Goal: Task Accomplishment & Management: Manage account settings

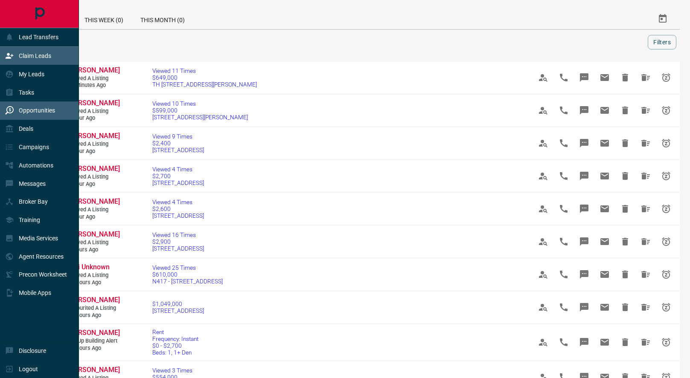
click at [11, 59] on icon at bounding box center [9, 56] width 9 height 9
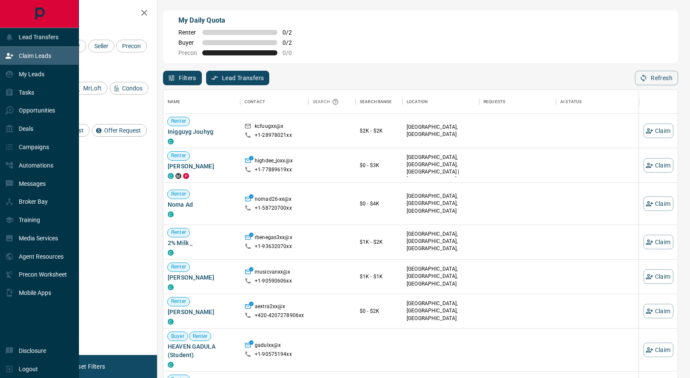
scroll to position [289, 514]
click at [24, 75] on p "My Leads" at bounding box center [32, 74] width 26 height 7
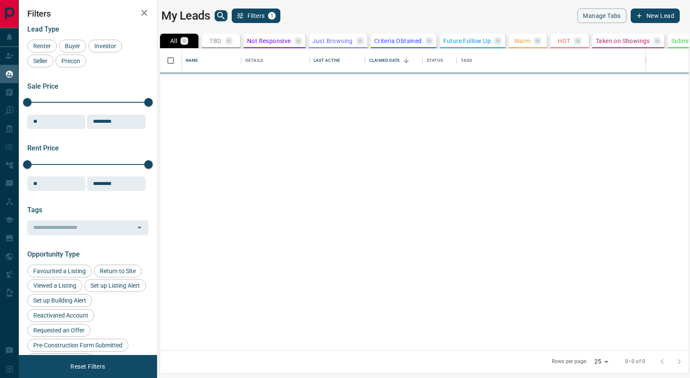
click at [221, 18] on icon "search button" at bounding box center [221, 16] width 10 height 10
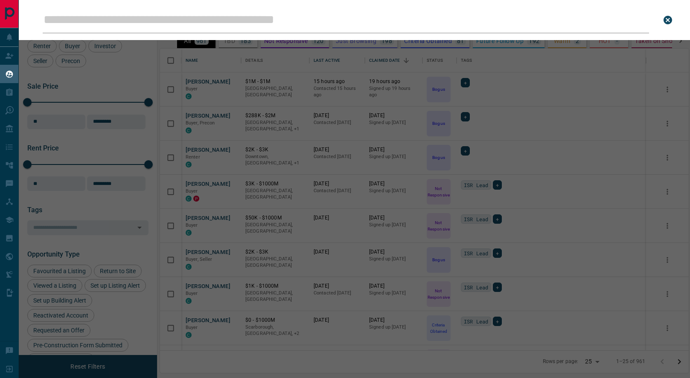
scroll to position [302, 528]
type input "**********"
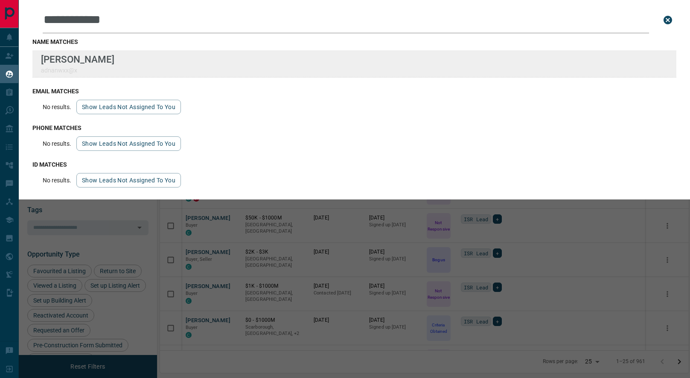
click at [0, 0] on div "**********" at bounding box center [345, 184] width 690 height 368
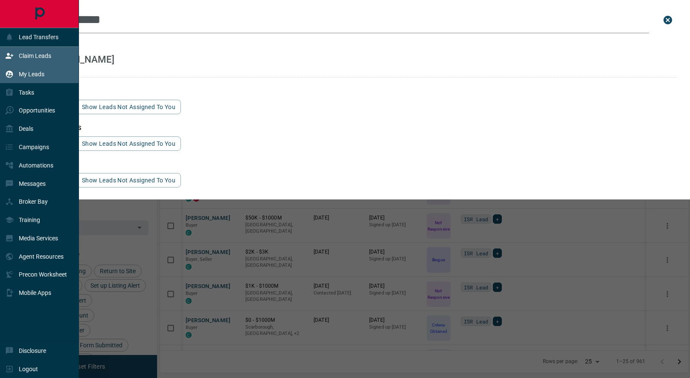
click at [20, 56] on p "Claim Leads" at bounding box center [35, 55] width 32 height 7
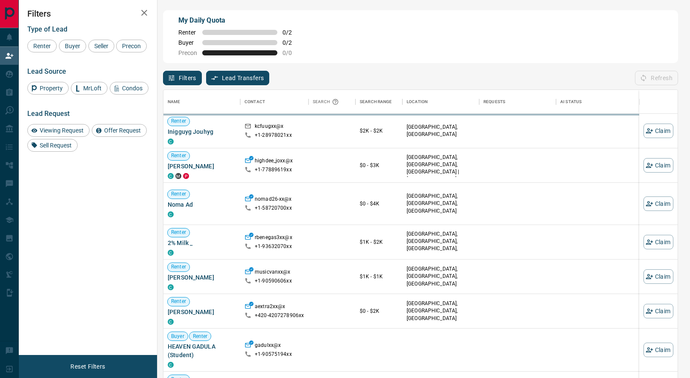
scroll to position [289, 514]
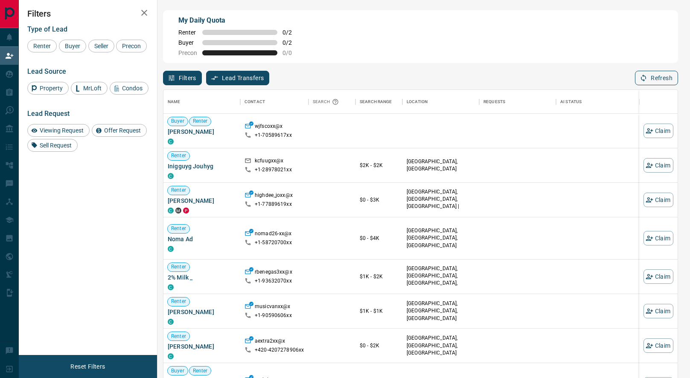
click at [656, 77] on button "Refresh" at bounding box center [656, 78] width 43 height 15
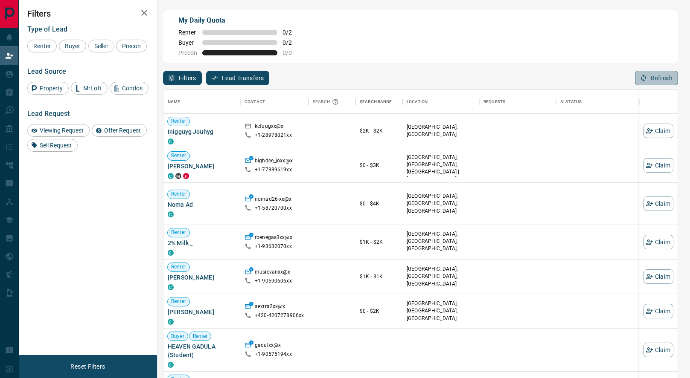
click at [656, 77] on button "Refresh" at bounding box center [656, 78] width 43 height 15
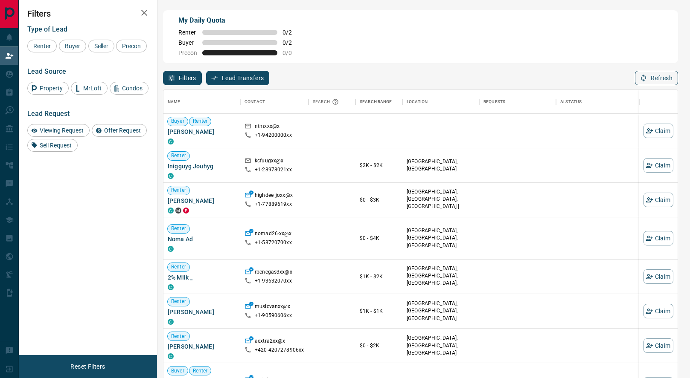
click at [656, 77] on button "Refresh" at bounding box center [656, 78] width 43 height 15
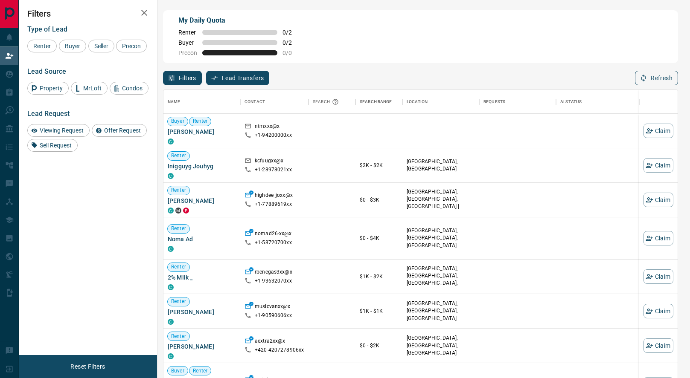
click at [656, 77] on button "Refresh" at bounding box center [656, 78] width 43 height 15
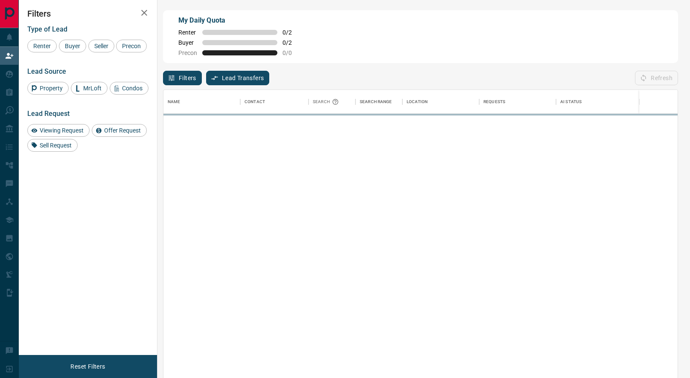
scroll to position [0, 0]
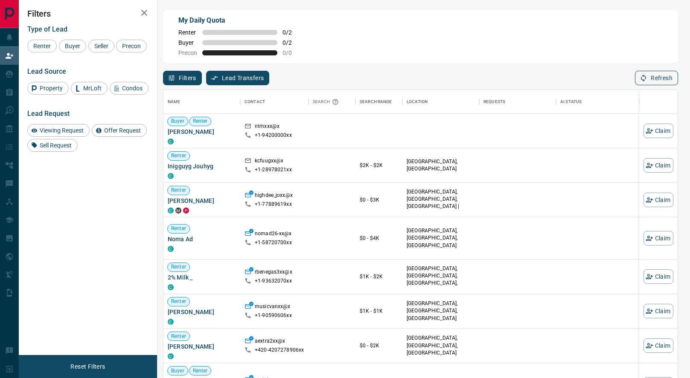
click at [656, 77] on button "Refresh" at bounding box center [656, 78] width 43 height 15
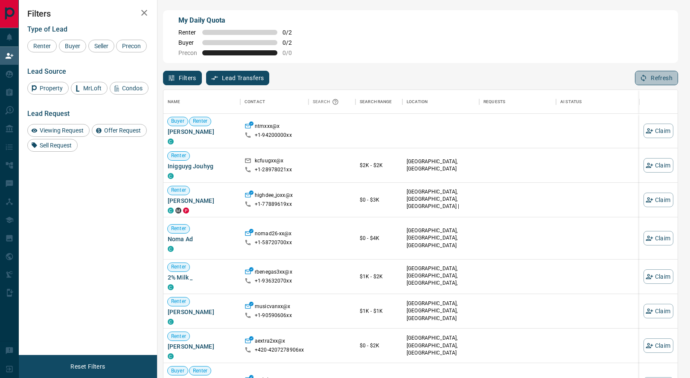
click at [656, 77] on button "Refresh" at bounding box center [656, 78] width 43 height 15
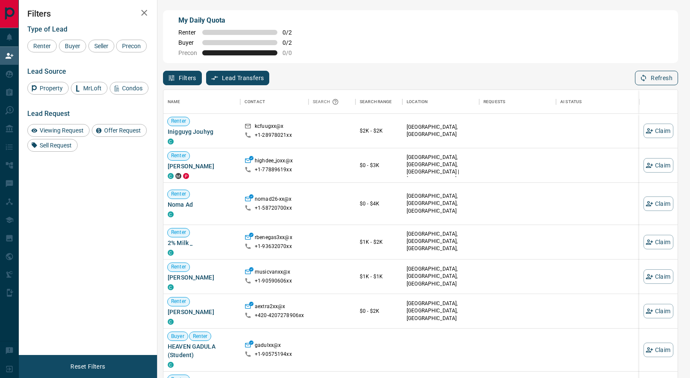
click at [656, 77] on button "Refresh" at bounding box center [656, 78] width 43 height 15
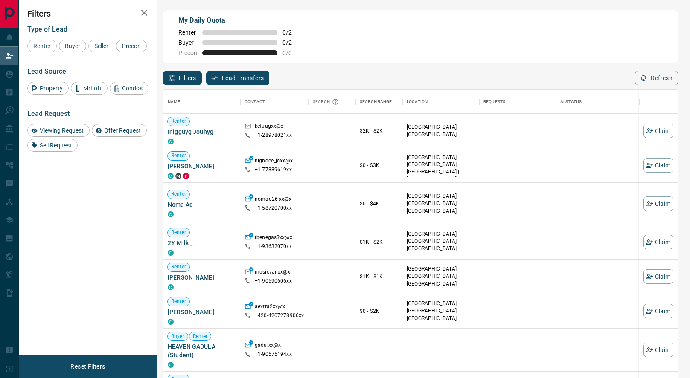
click at [656, 77] on button "Refresh" at bounding box center [656, 78] width 43 height 15
click at [656, 74] on button "Refresh" at bounding box center [656, 78] width 43 height 15
click at [653, 79] on button "Refresh" at bounding box center [656, 78] width 43 height 15
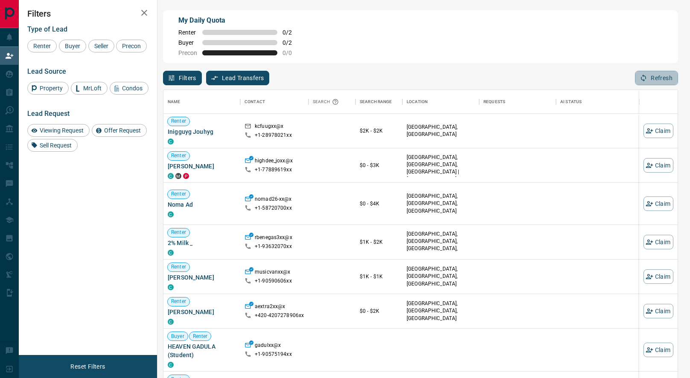
click at [653, 79] on button "Refresh" at bounding box center [656, 78] width 43 height 15
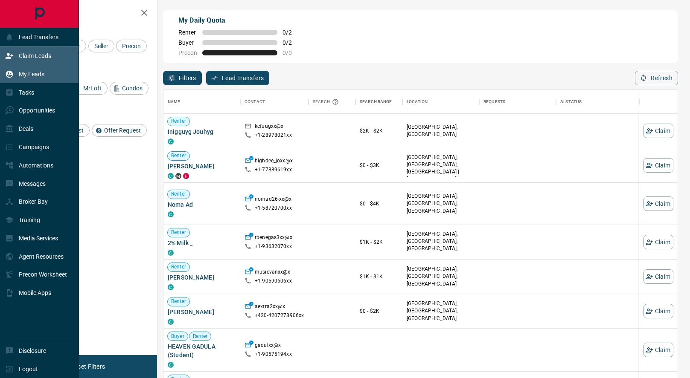
click at [10, 73] on icon at bounding box center [9, 73] width 7 height 7
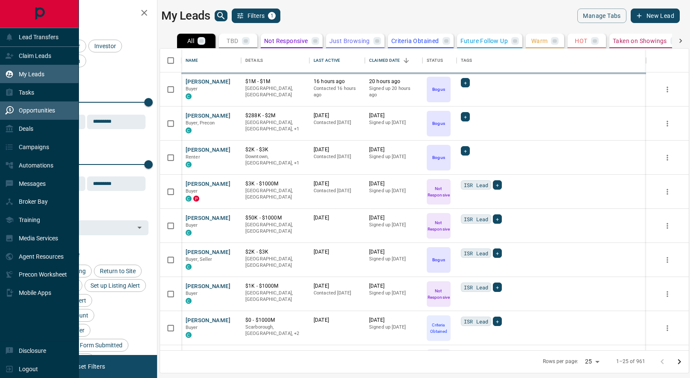
click at [17, 107] on div "Opportunities" at bounding box center [30, 111] width 50 height 14
